Goal: Task Accomplishment & Management: Manage account settings

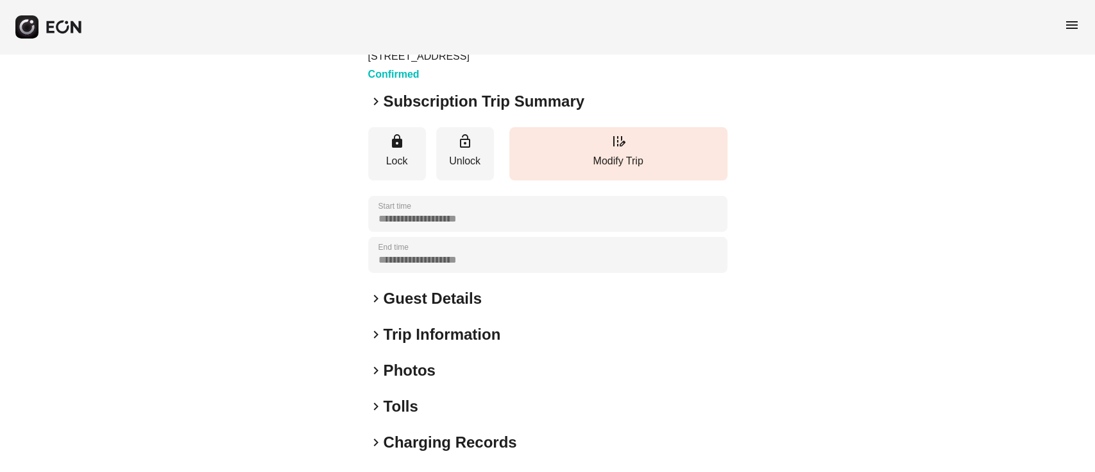
scroll to position [99, 0]
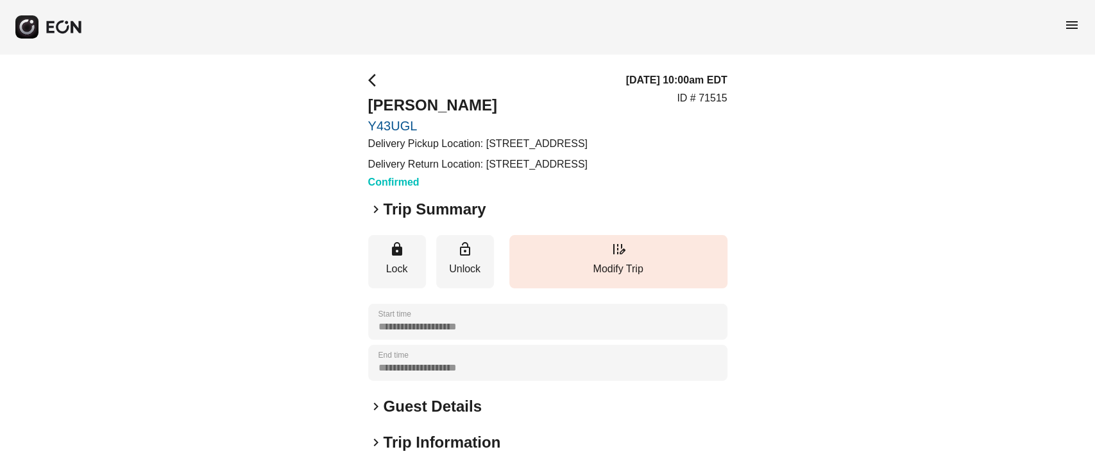
scroll to position [85, 0]
